Goal: Information Seeking & Learning: Find specific fact

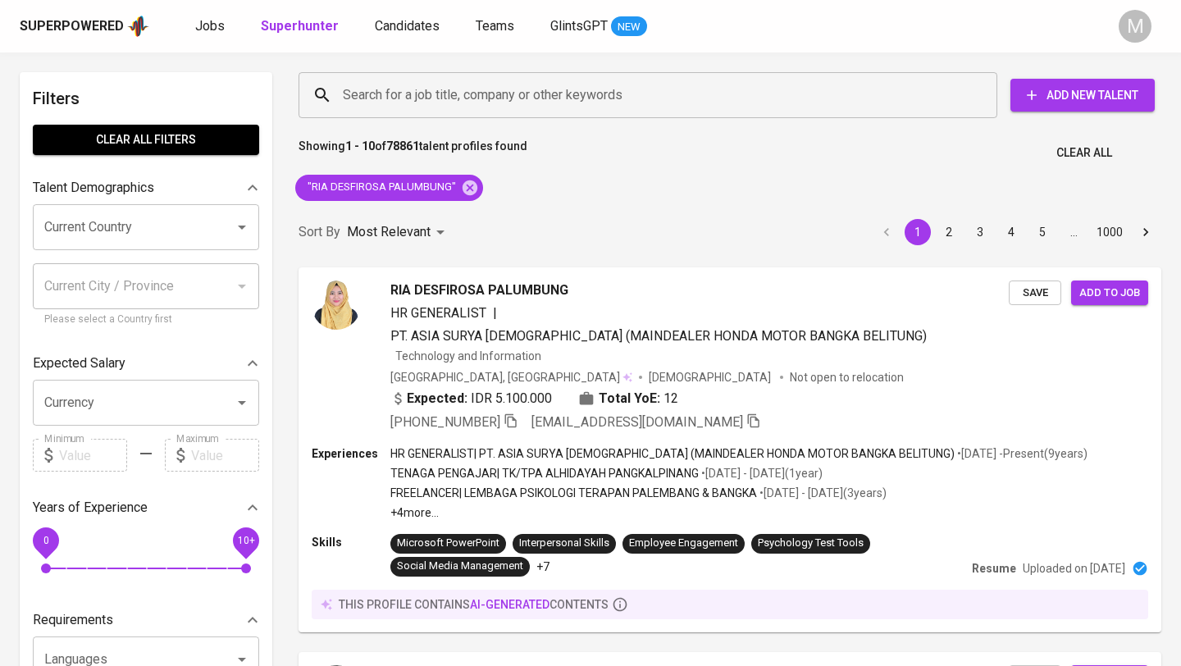
click at [102, 21] on div "Superpowered" at bounding box center [72, 26] width 104 height 19
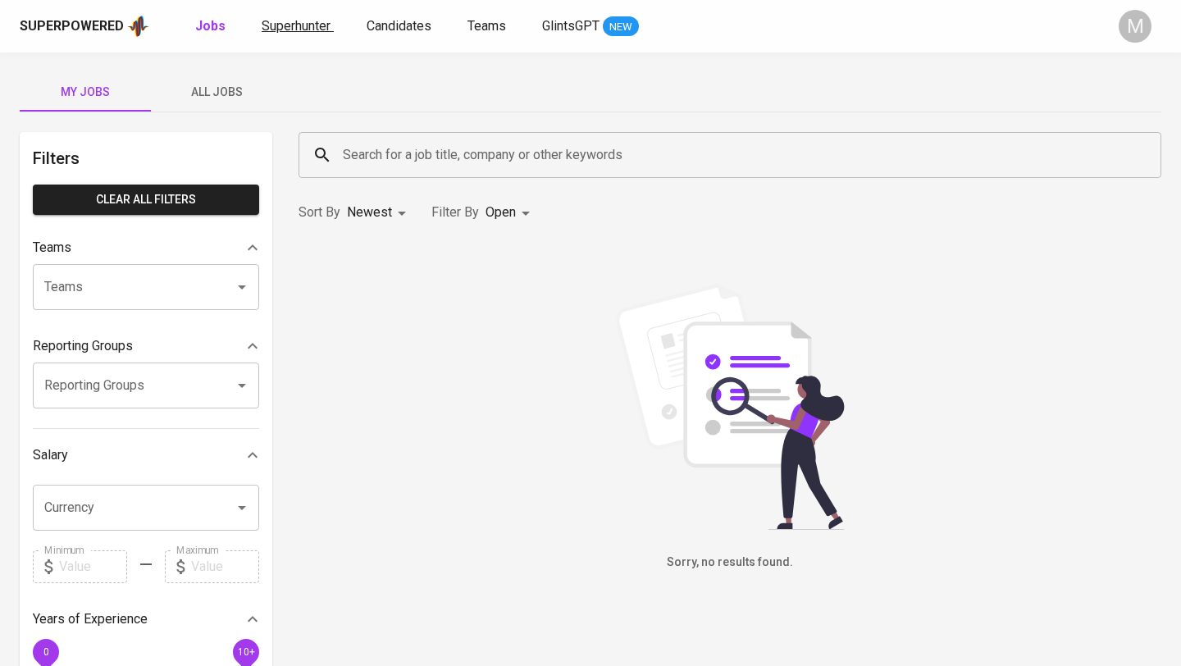
click at [276, 27] on span "Superhunter" at bounding box center [296, 26] width 69 height 16
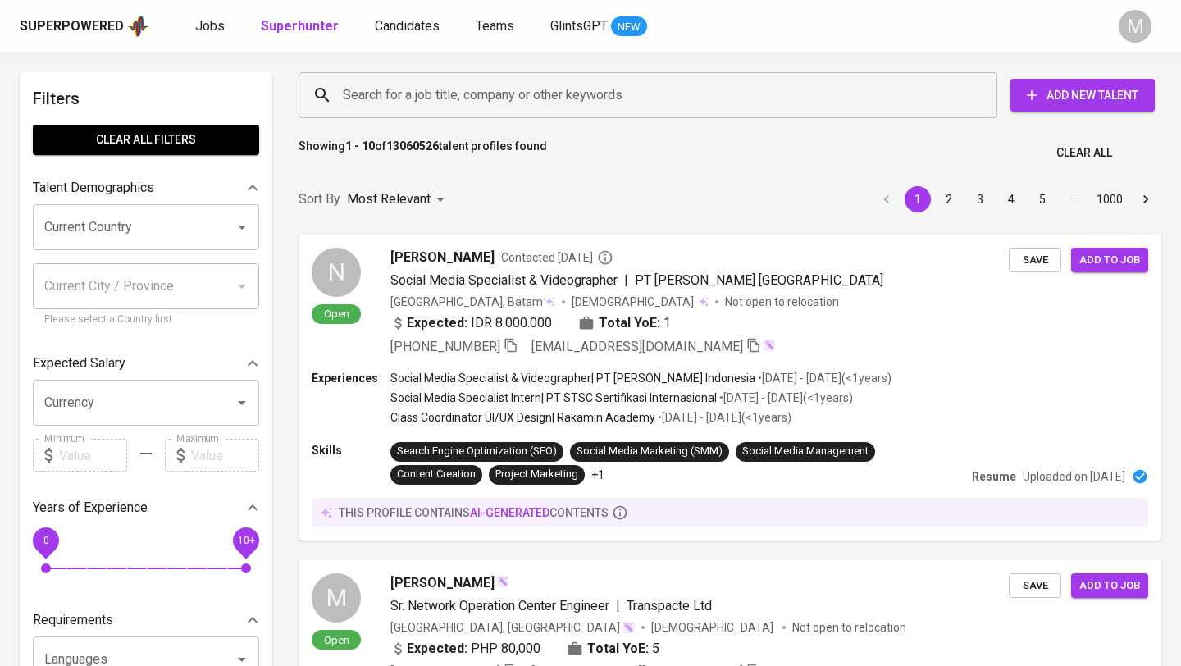
click at [422, 89] on input "Search for a job title, company or other keywords" at bounding box center [652, 95] width 627 height 31
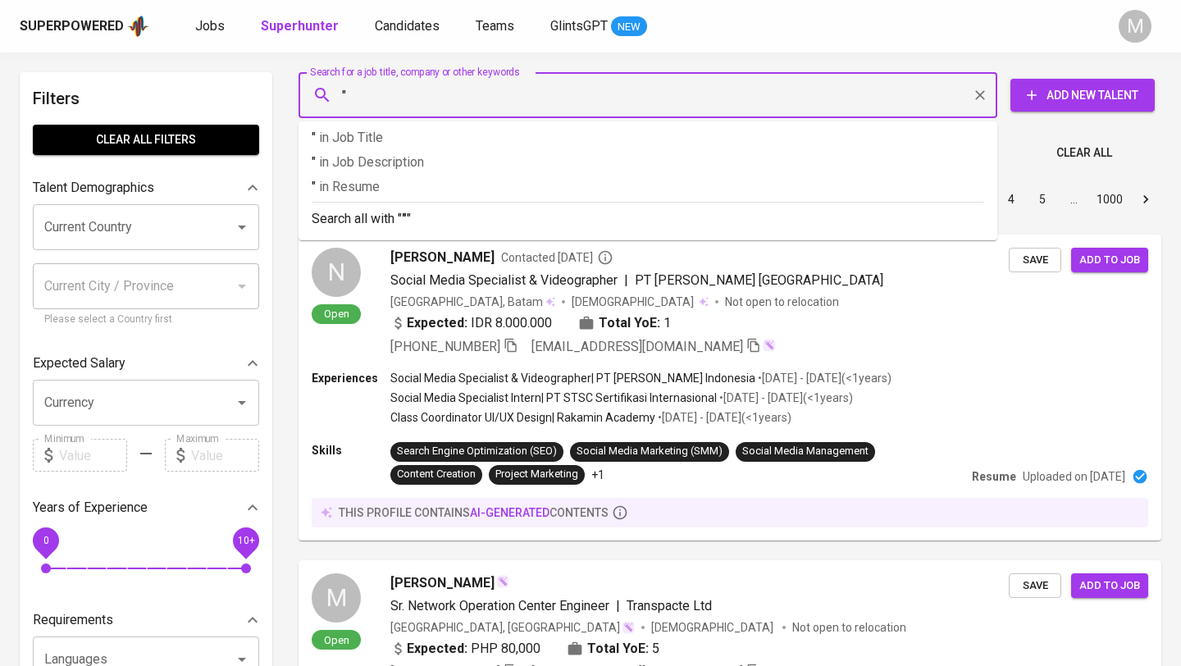
paste input "[EMAIL_ADDRESS][DOMAIN_NAME]"
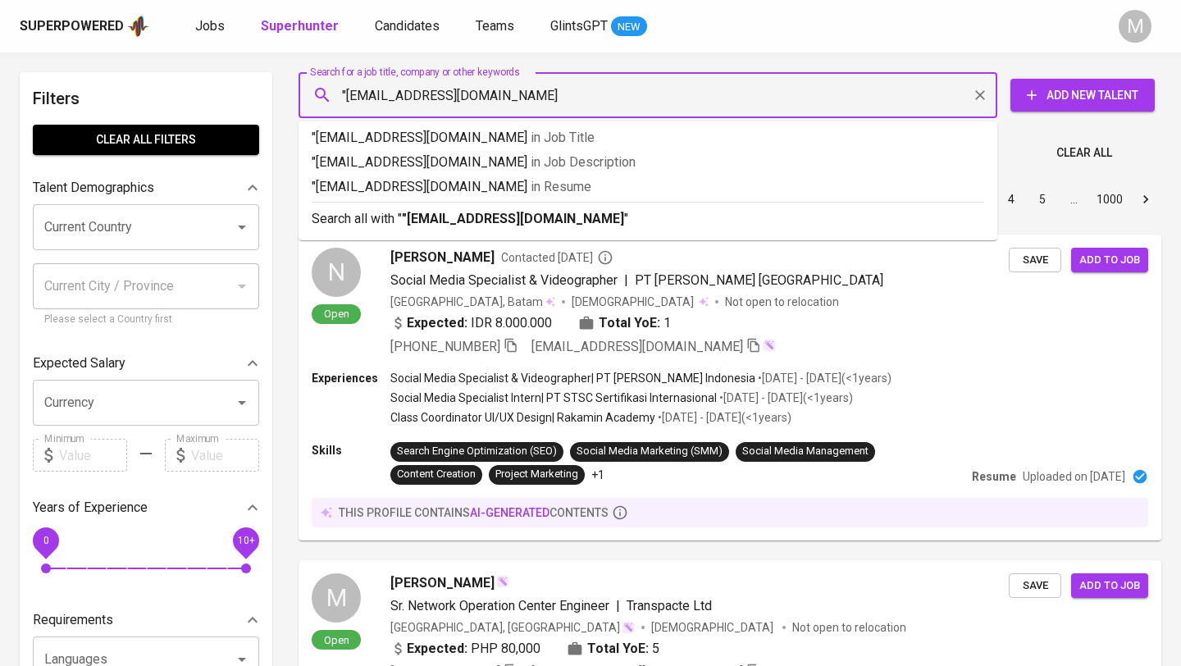
type input ""[EMAIL_ADDRESS][DOMAIN_NAME]""
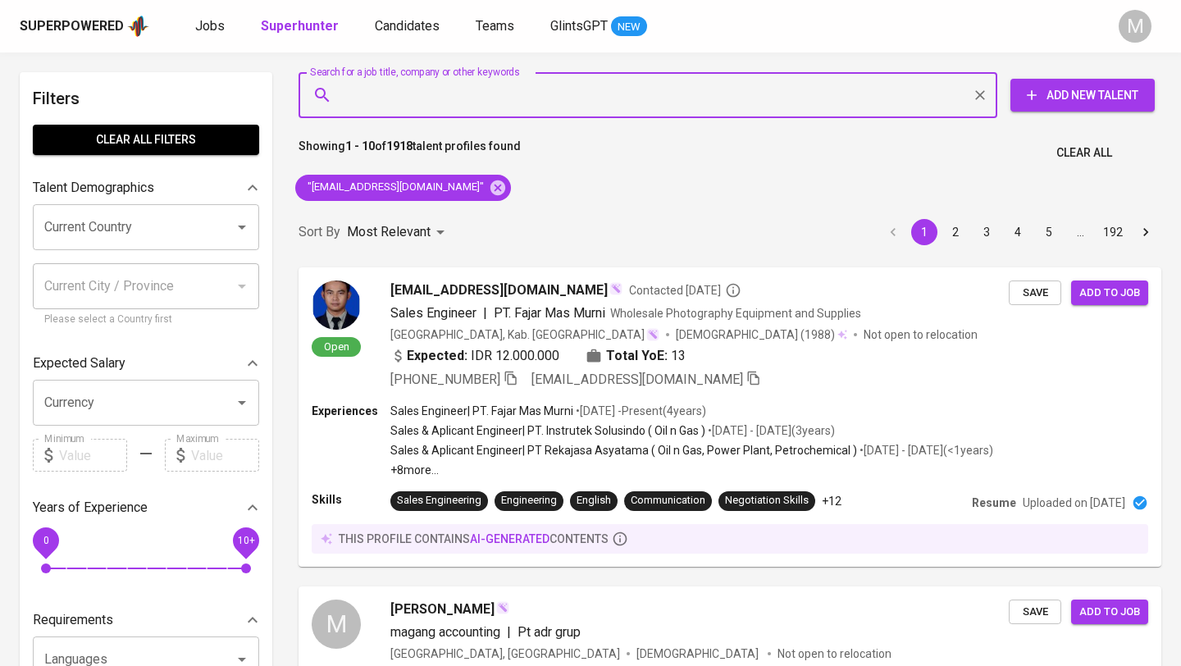
click at [1062, 150] on span "Clear All" at bounding box center [1084, 153] width 56 height 21
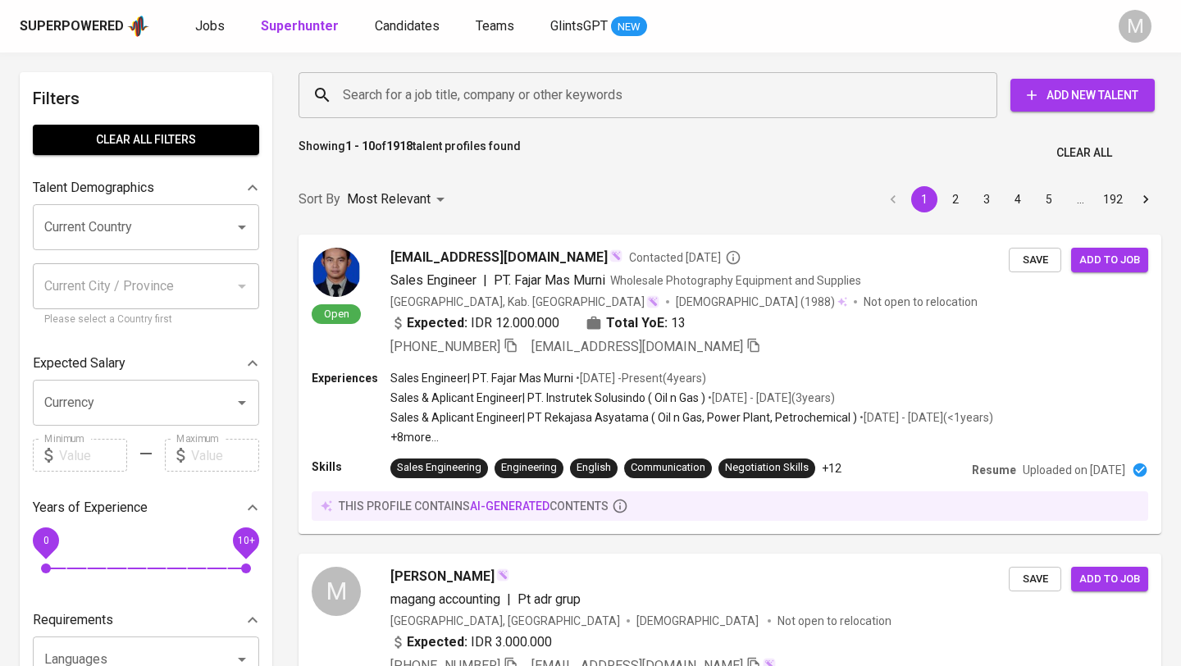
click at [73, 23] on div "Superpowered" at bounding box center [72, 26] width 104 height 19
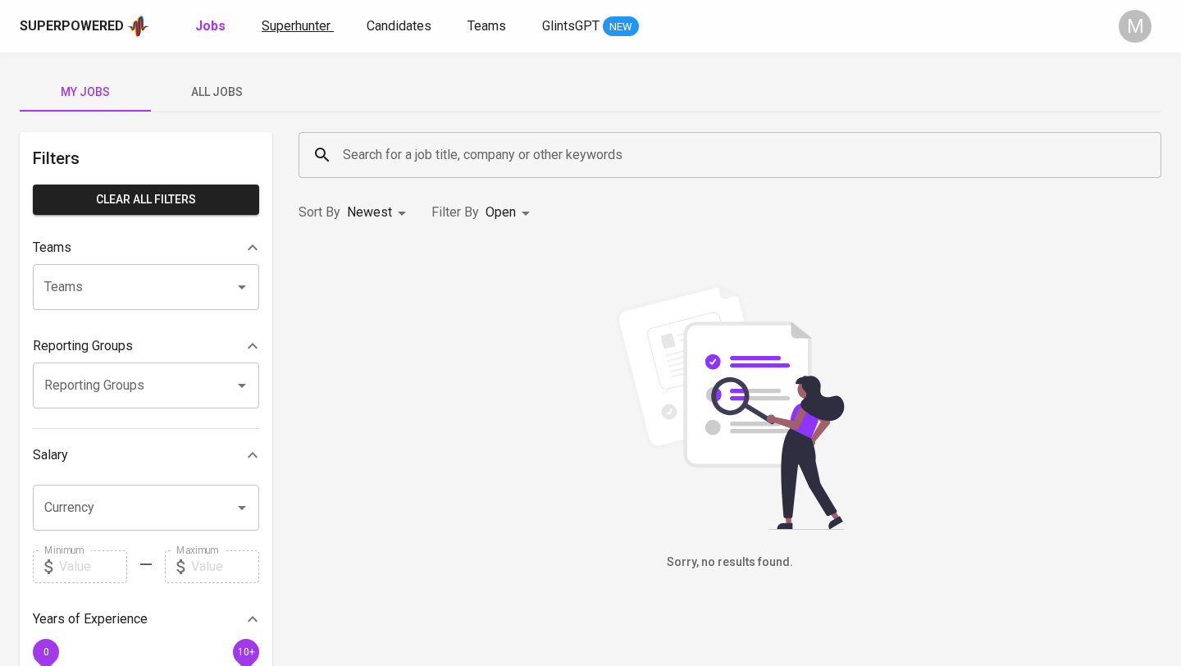
click at [298, 25] on span "Superhunter" at bounding box center [296, 26] width 69 height 16
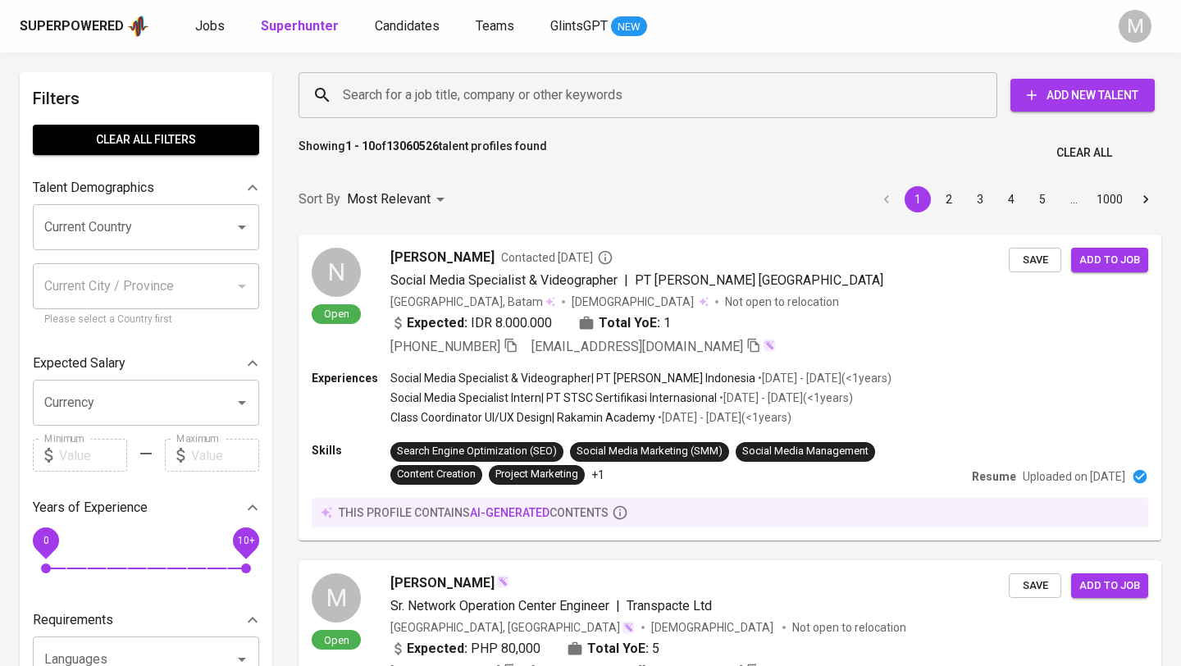
click at [395, 89] on input "Search for a job title, company or other keywords" at bounding box center [652, 95] width 627 height 31
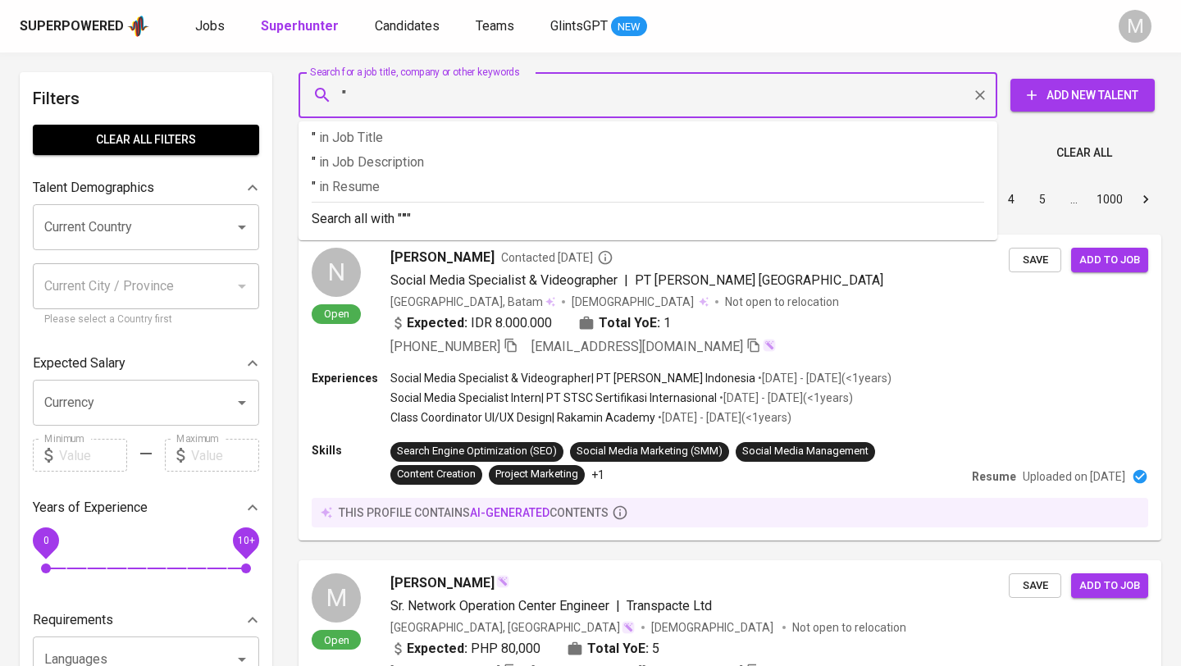
paste input "[EMAIL_ADDRESS][DOMAIN_NAME]"
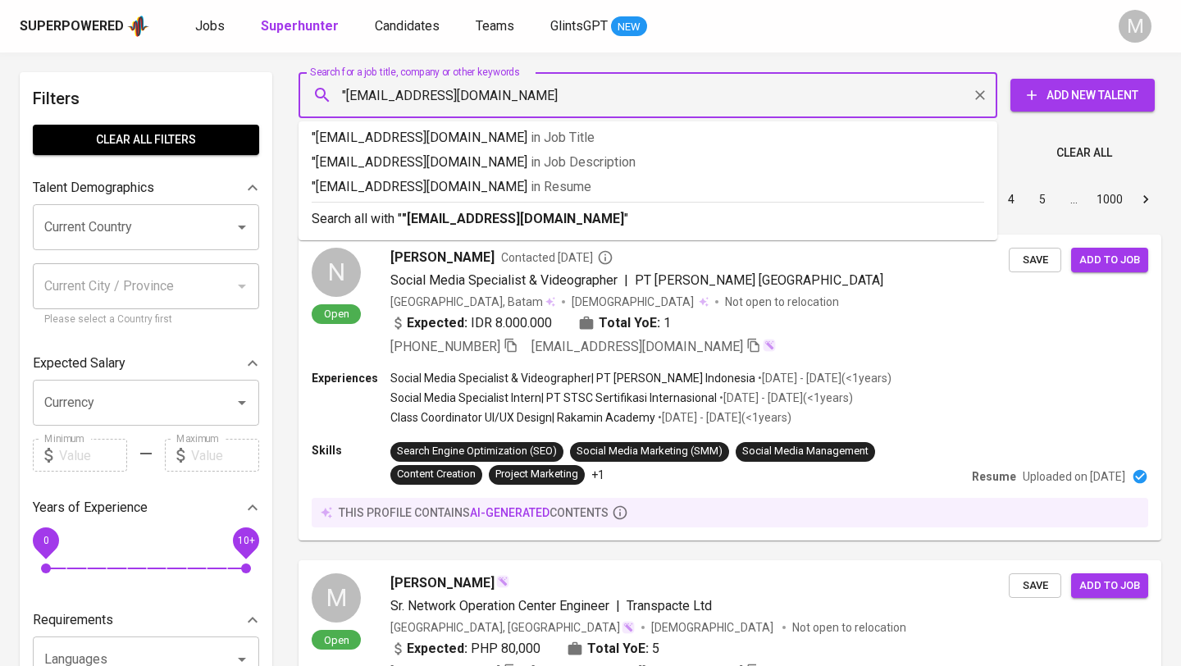
type input ""[EMAIL_ADDRESS][DOMAIN_NAME]""
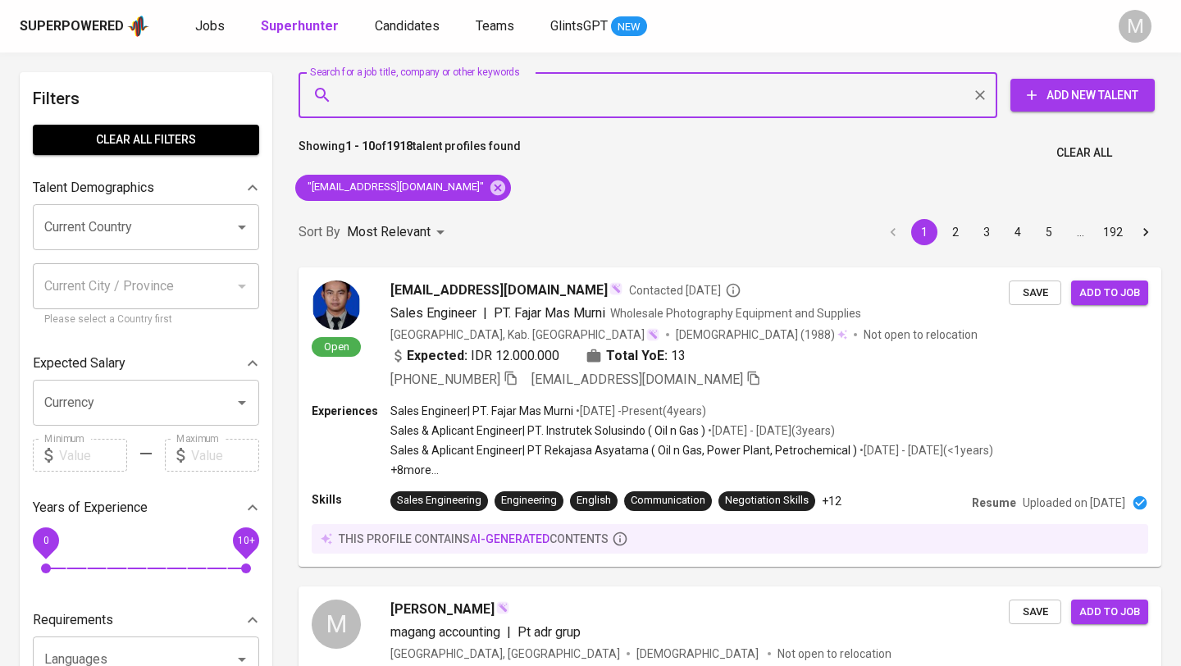
click at [81, 17] on div "Superpowered" at bounding box center [72, 26] width 104 height 19
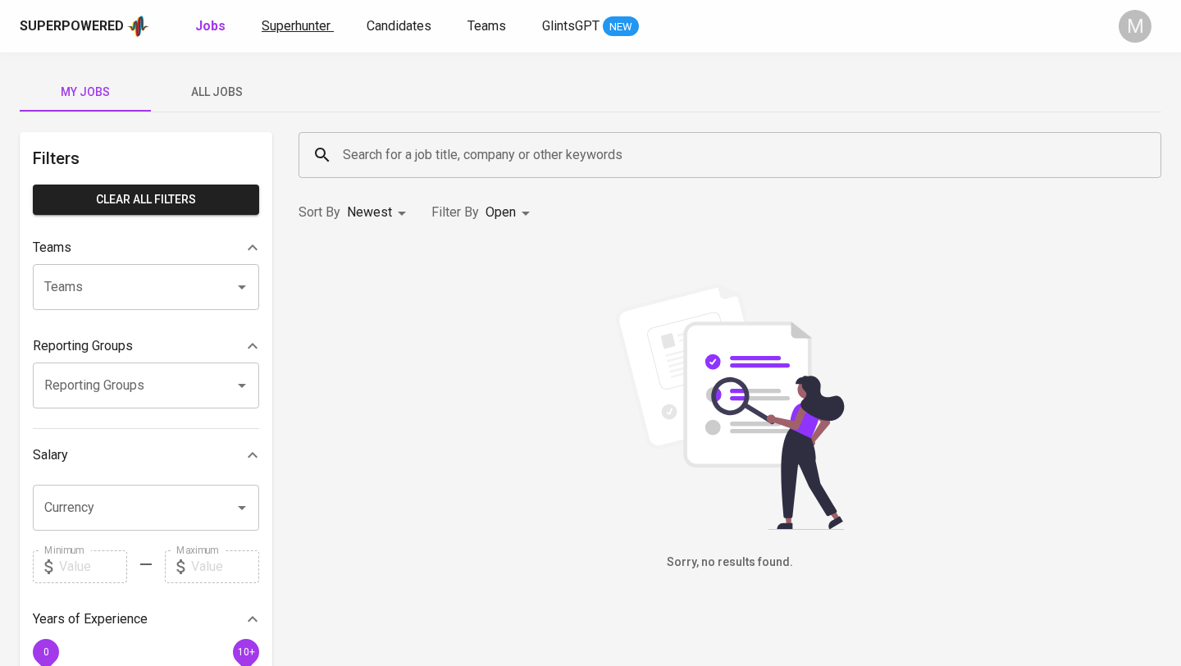
click at [301, 25] on span "Superhunter" at bounding box center [296, 26] width 69 height 16
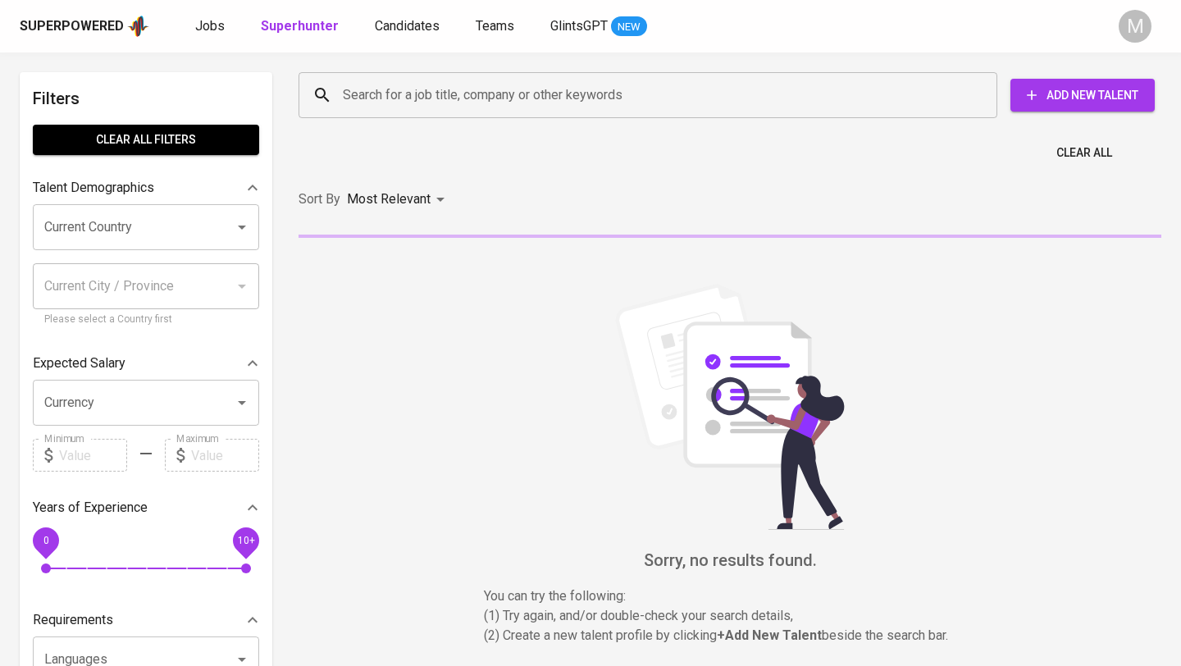
click at [413, 93] on input "Search for a job title, company or other keywords" at bounding box center [652, 95] width 627 height 31
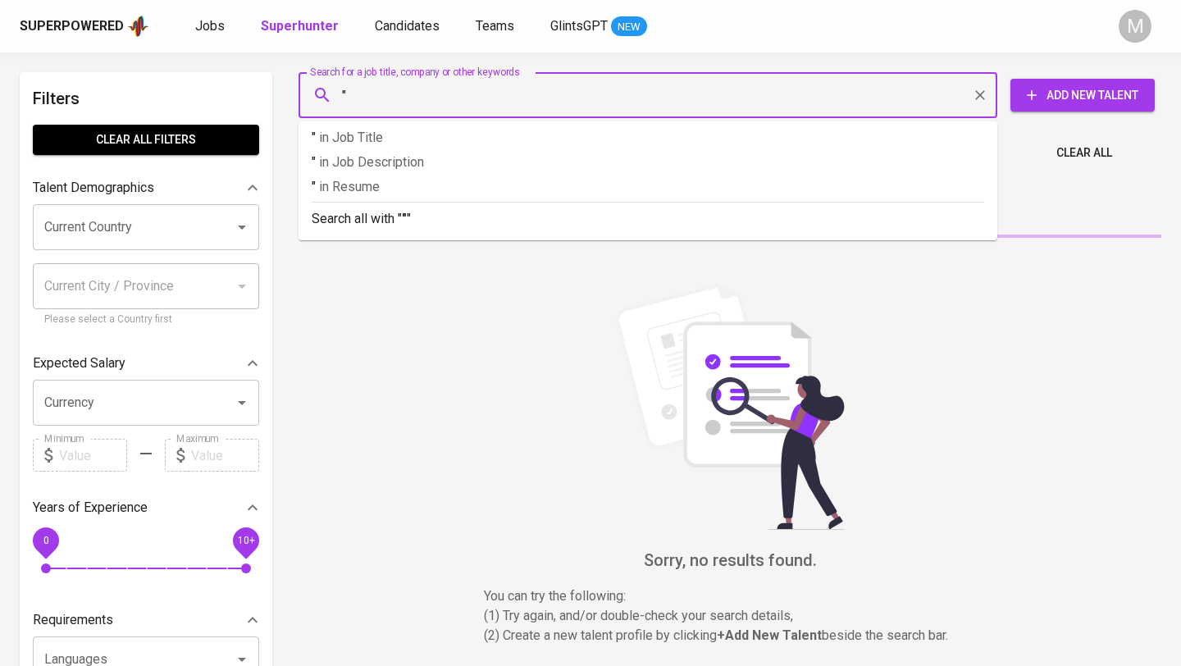
paste input "[EMAIL_ADDRESS][DOMAIN_NAME]"
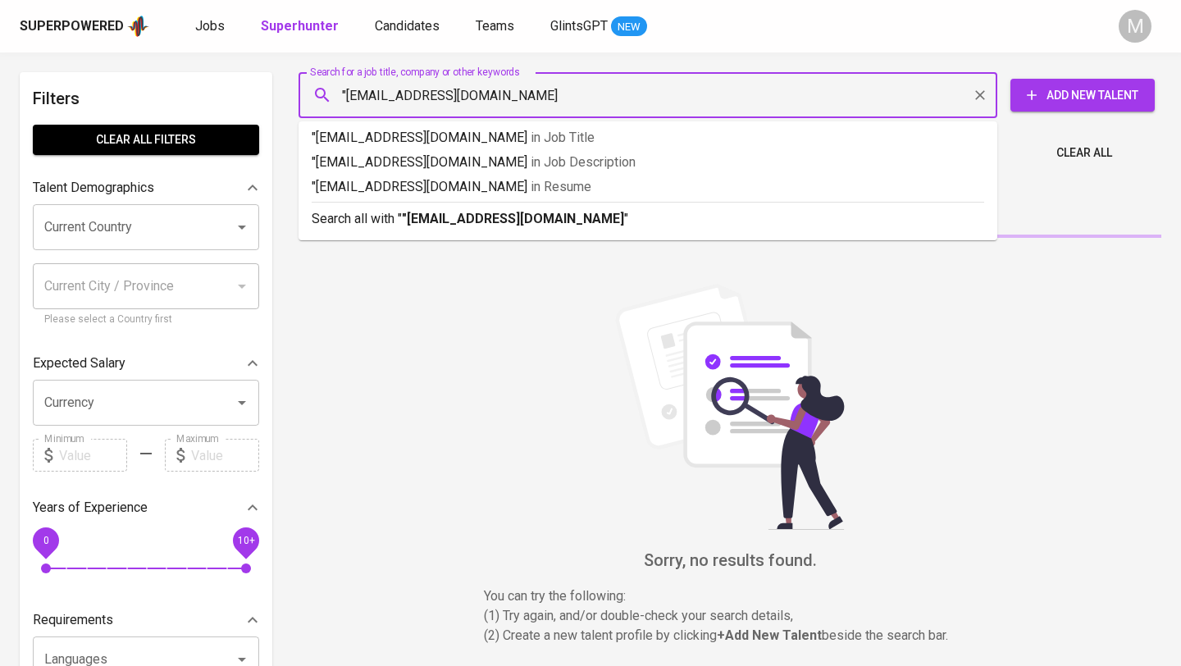
type input ""[EMAIL_ADDRESS][DOMAIN_NAME]""
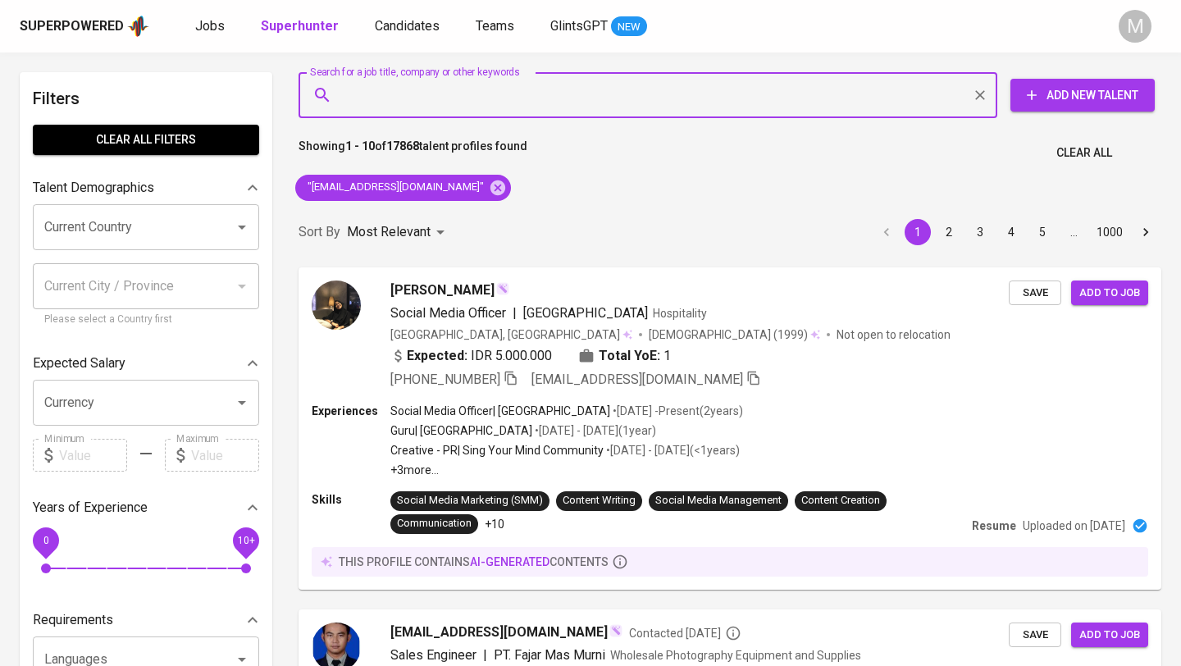
click at [1100, 146] on span "Clear All" at bounding box center [1084, 153] width 56 height 21
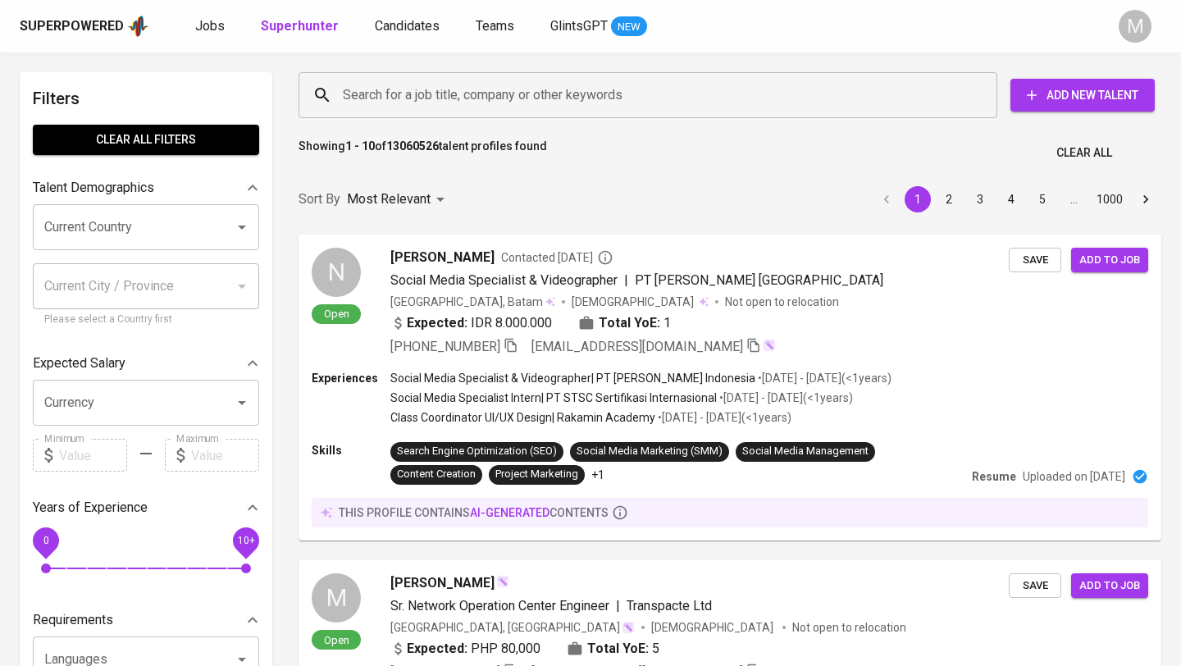
click at [77, 23] on div "Superpowered" at bounding box center [72, 26] width 104 height 19
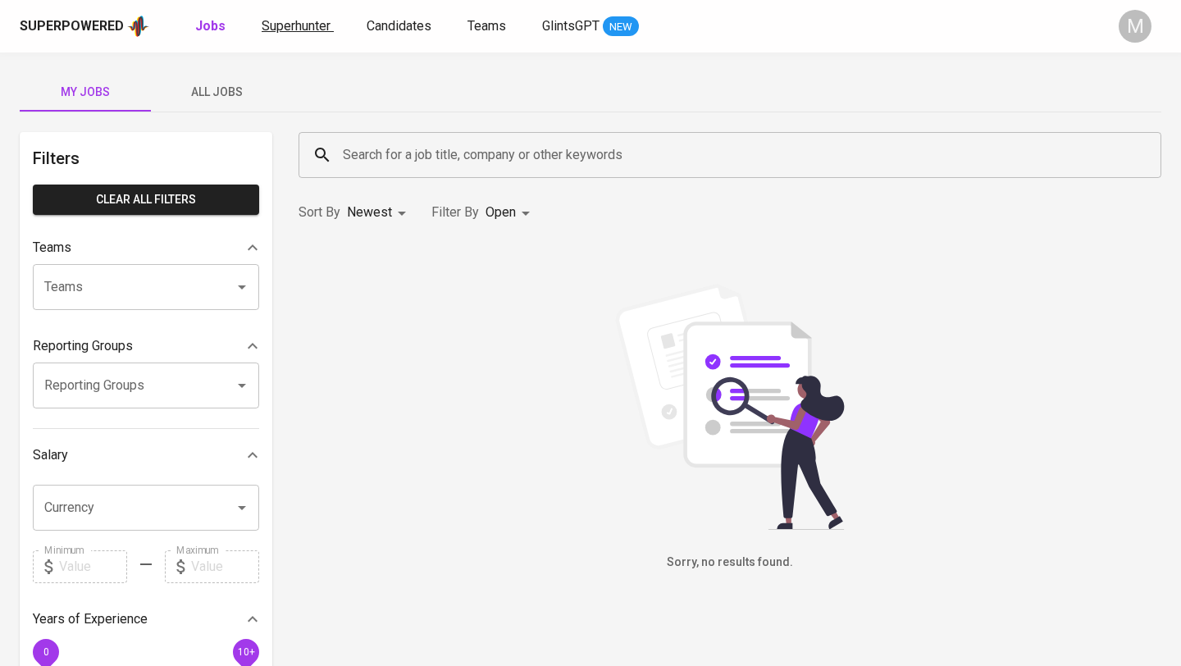
click at [306, 23] on span "Superhunter" at bounding box center [296, 26] width 69 height 16
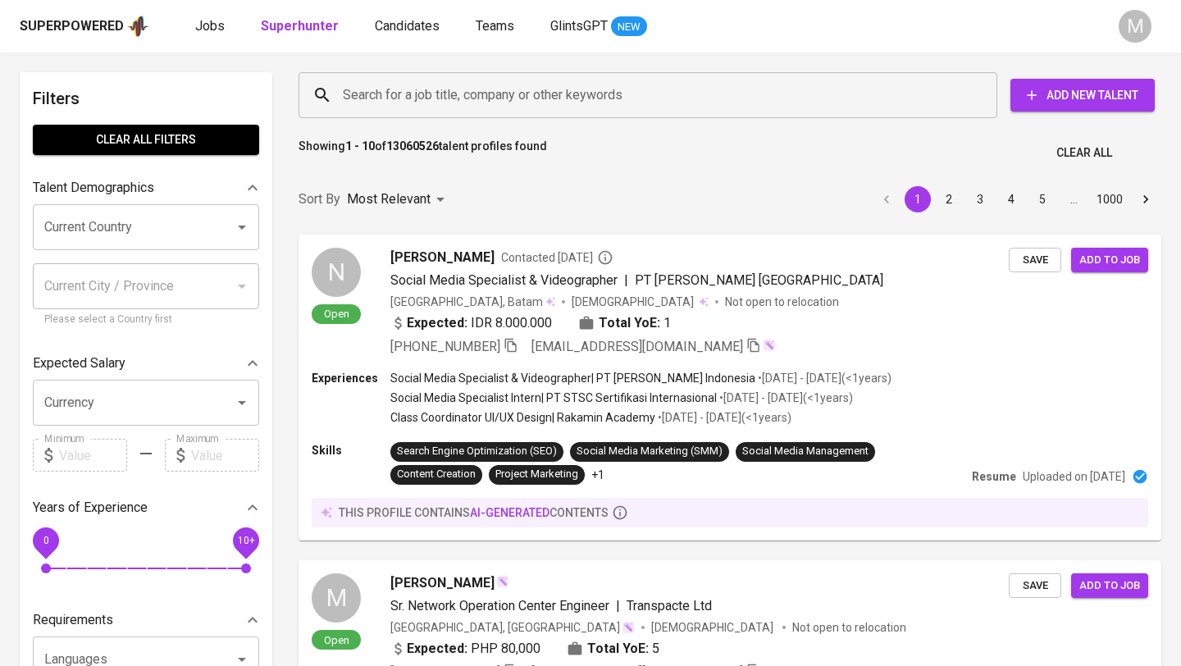
click at [402, 90] on input "Search for a job title, company or other keywords" at bounding box center [652, 95] width 627 height 31
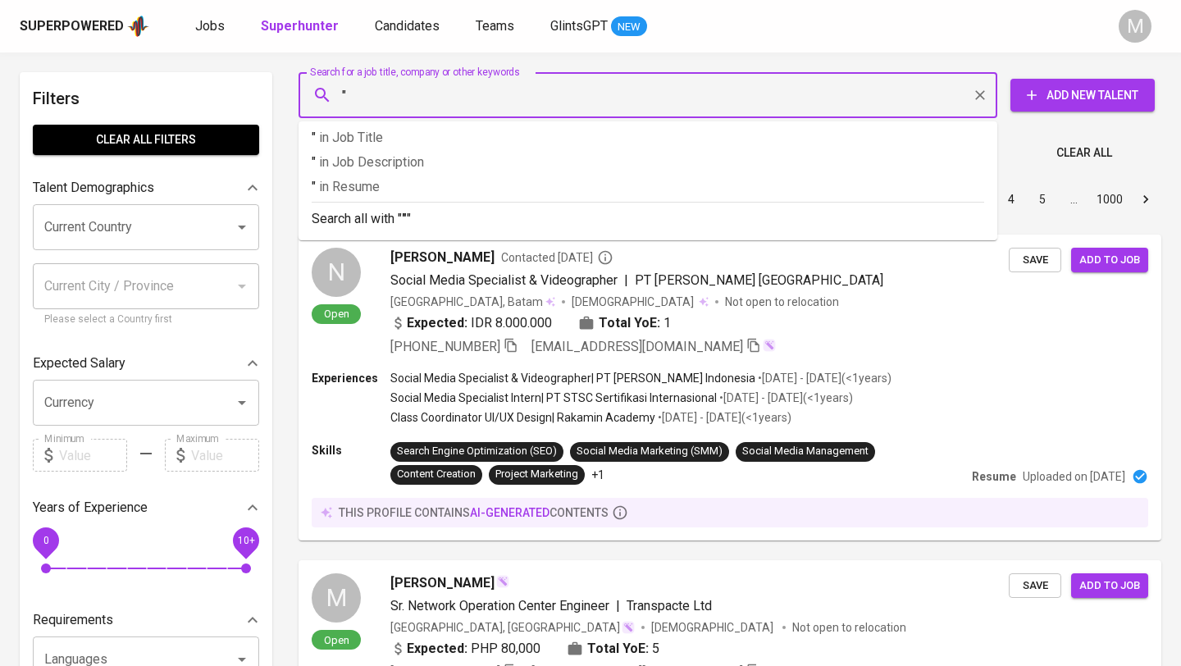
paste input "[EMAIL_ADDRESS][DOMAIN_NAME]"
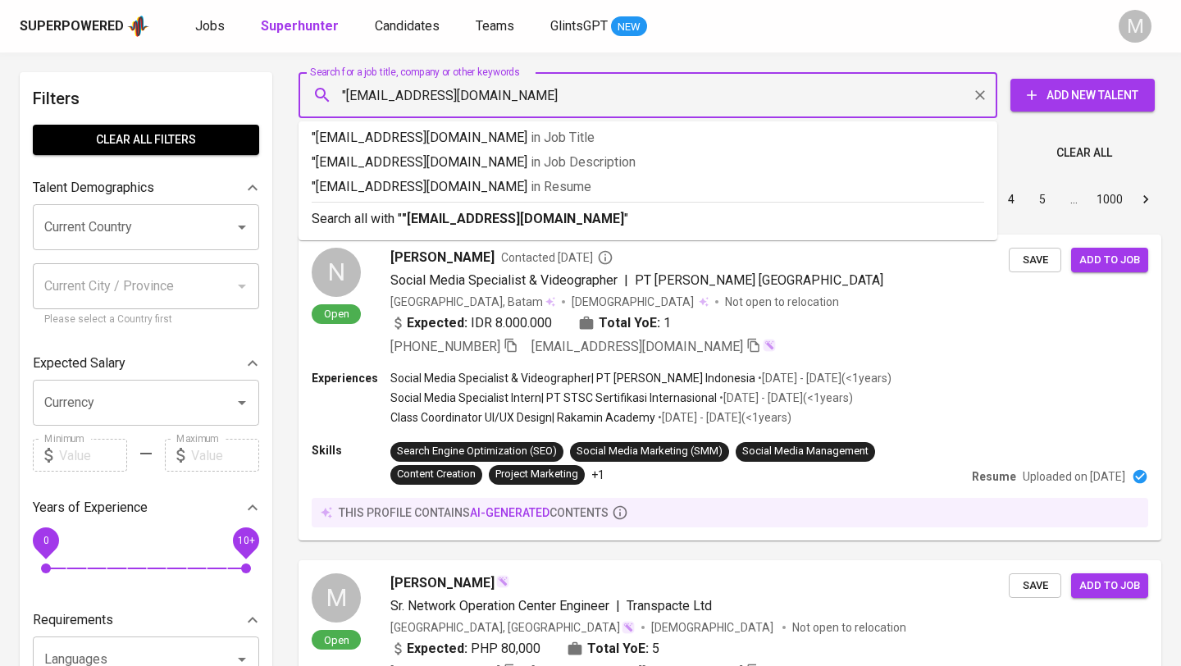
type input ""[EMAIL_ADDRESS][DOMAIN_NAME]""
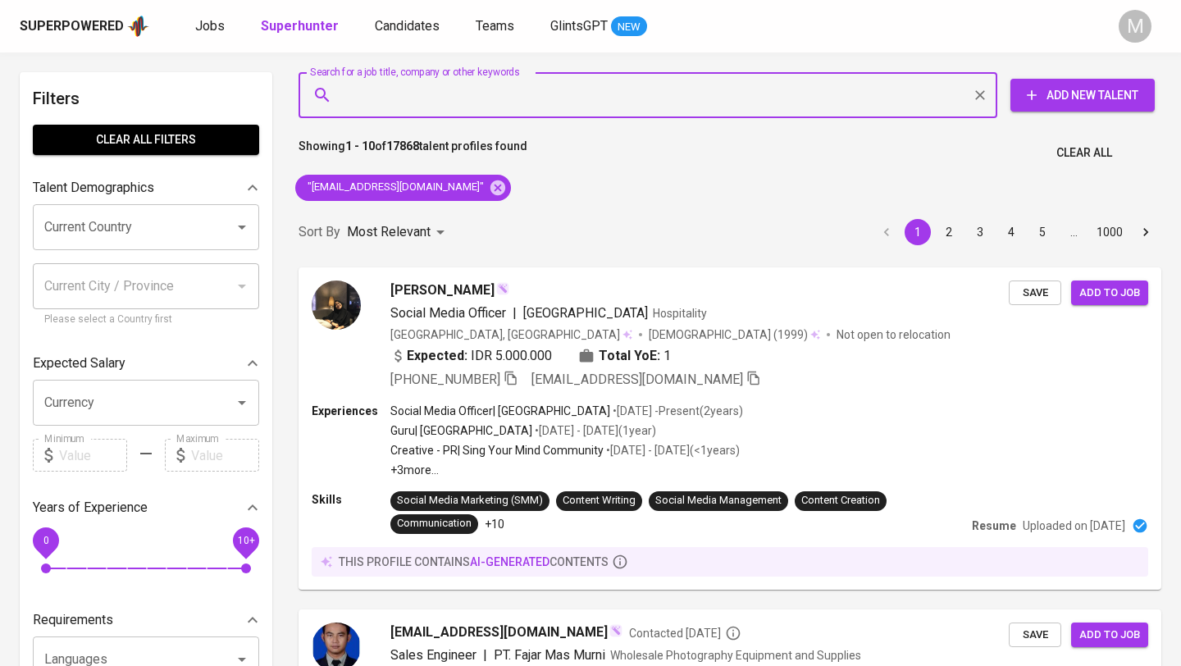
click at [95, 20] on div "Superpowered" at bounding box center [72, 26] width 104 height 19
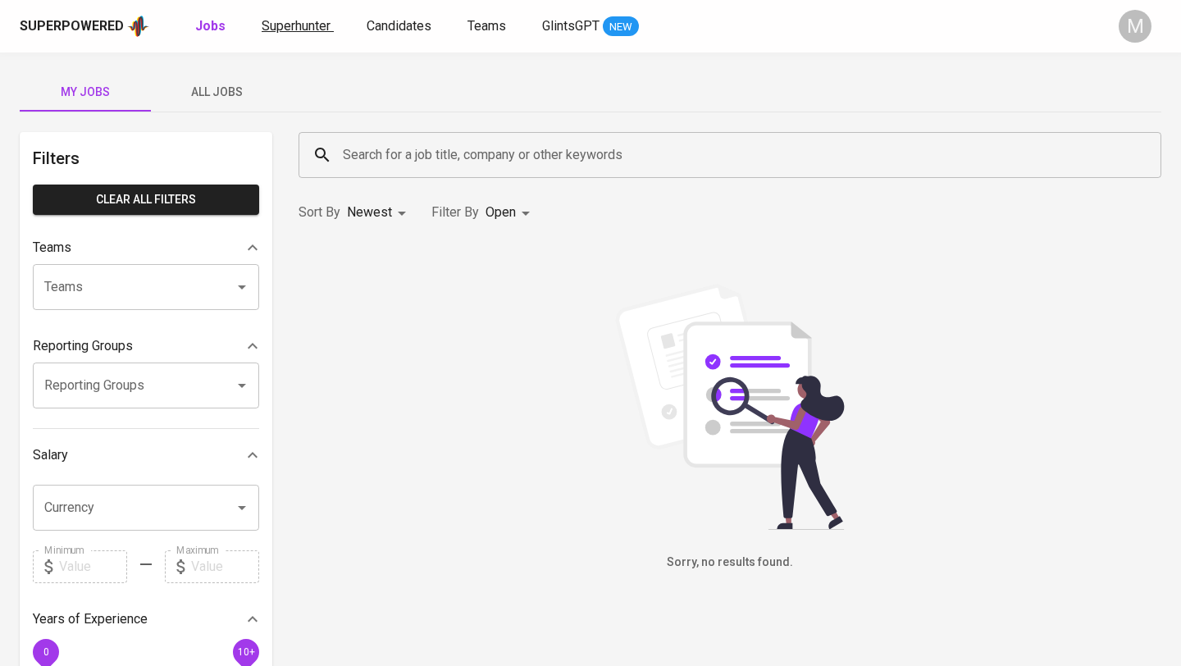
click at [294, 25] on span "Superhunter" at bounding box center [296, 26] width 69 height 16
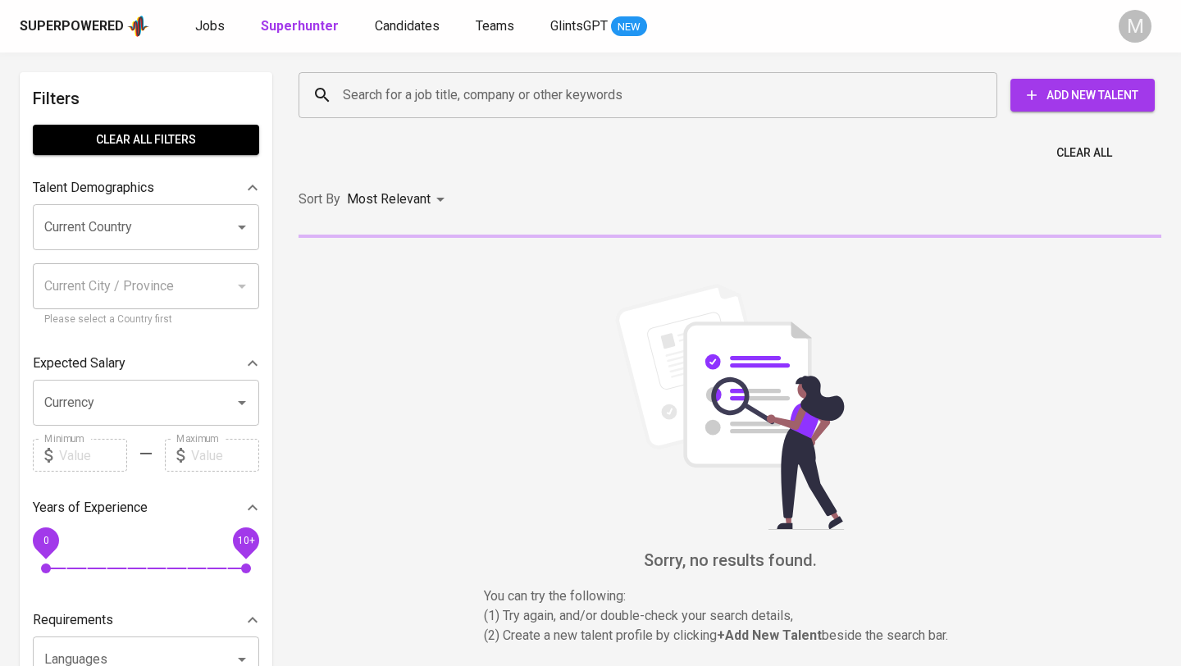
click at [435, 93] on input "Search for a job title, company or other keywords" at bounding box center [652, 95] width 627 height 31
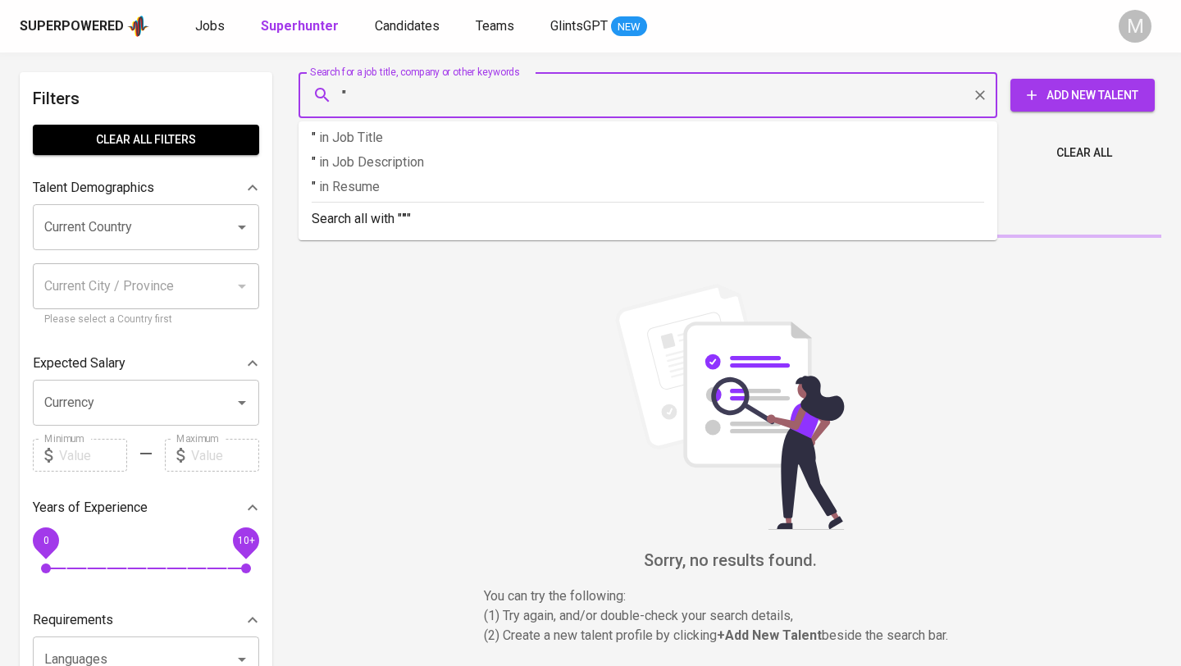
paste input "Saddam Aryo Cahyotomo"
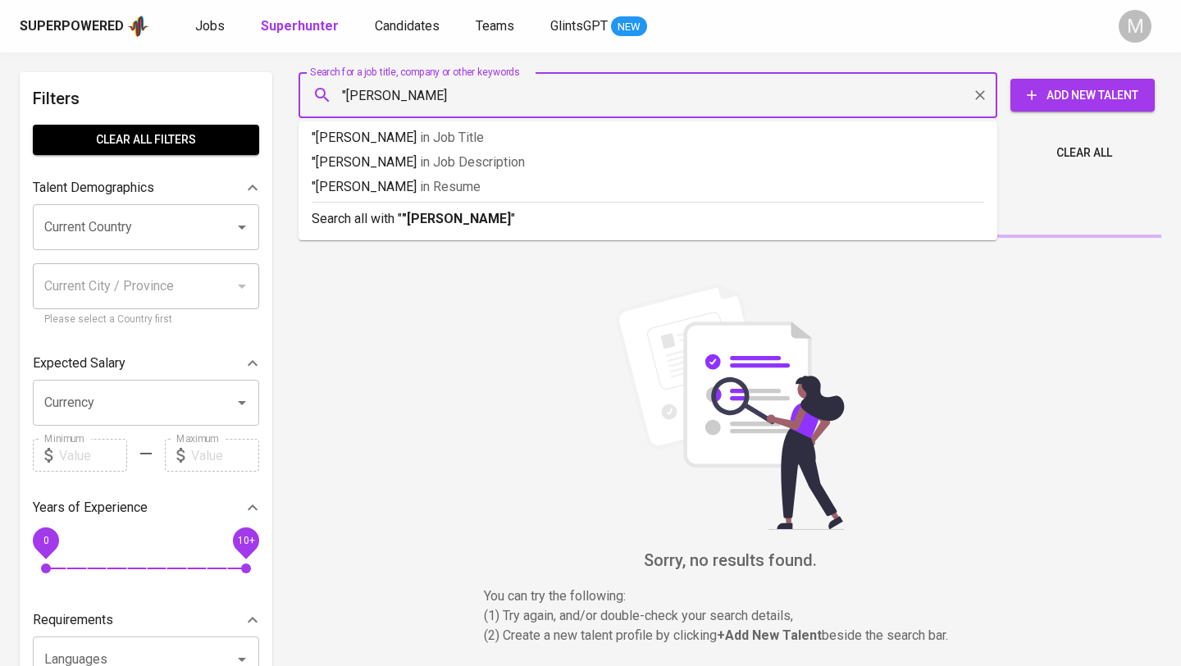
type input ""Saddam Aryo Cahyotomo""
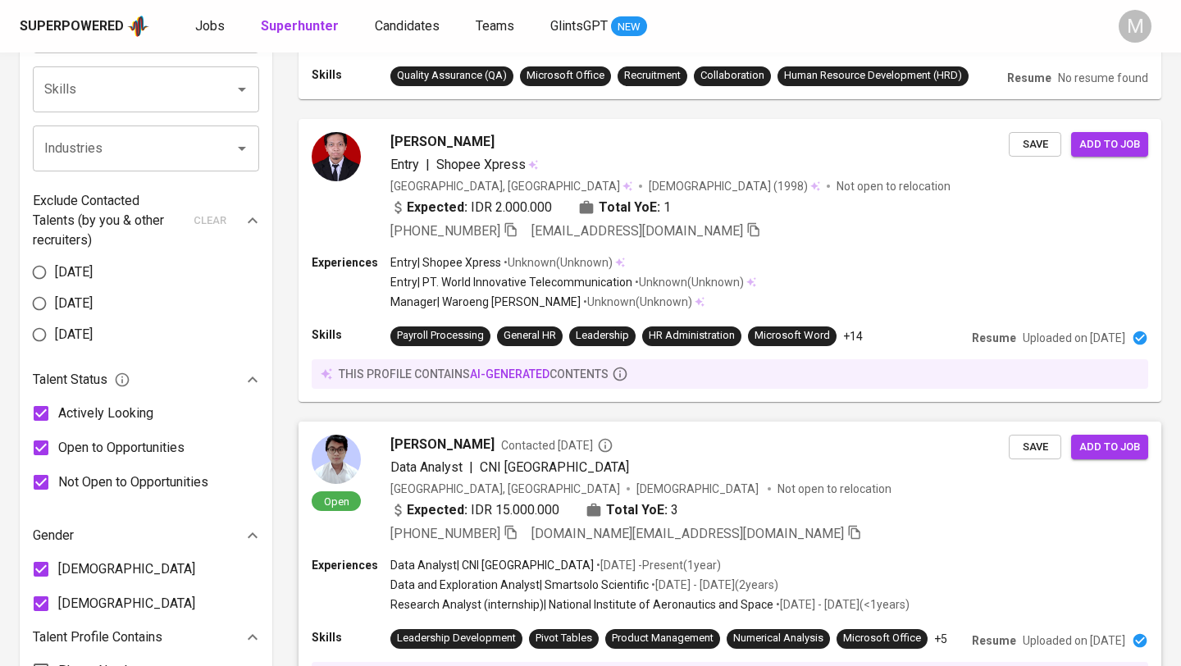
scroll to position [687, 0]
